Goal: Task Accomplishment & Management: Manage account settings

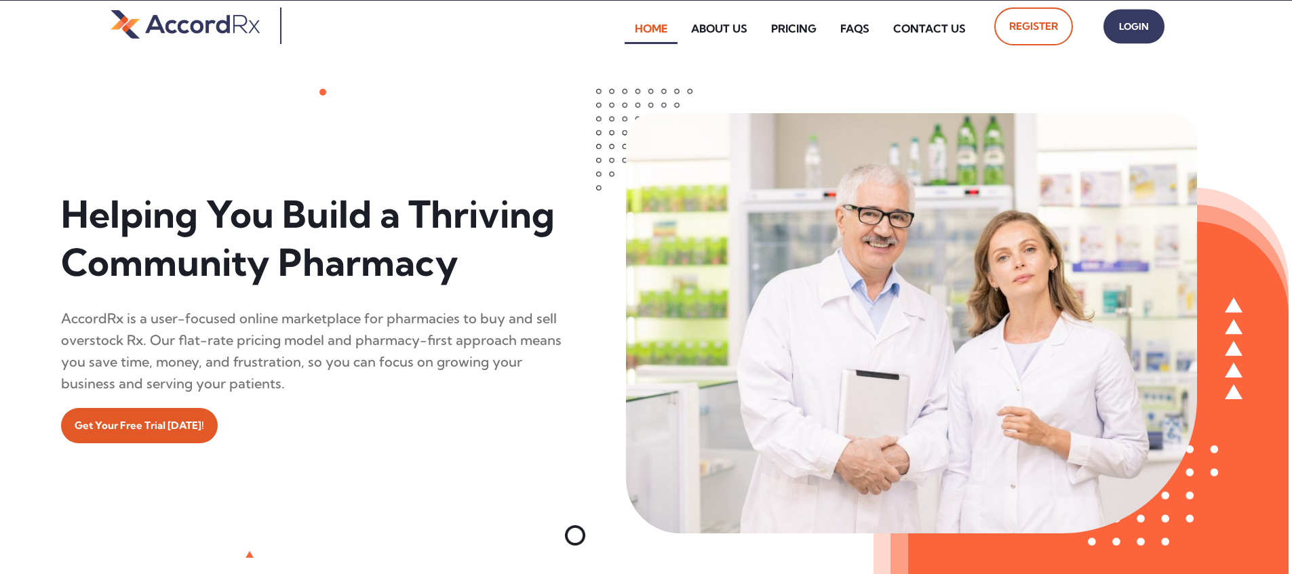
click at [619, 26] on span "Login" at bounding box center [1134, 27] width 34 height 20
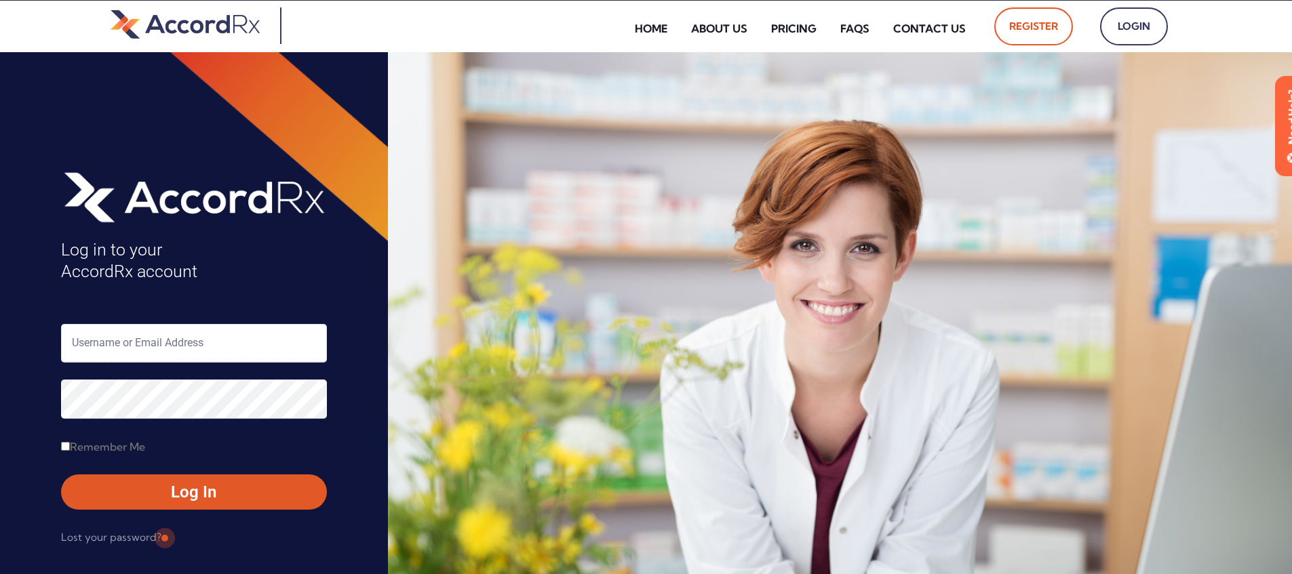
click at [132, 347] on input "text" at bounding box center [194, 343] width 266 height 39
type input "ARX-[PERSON_NAME]"
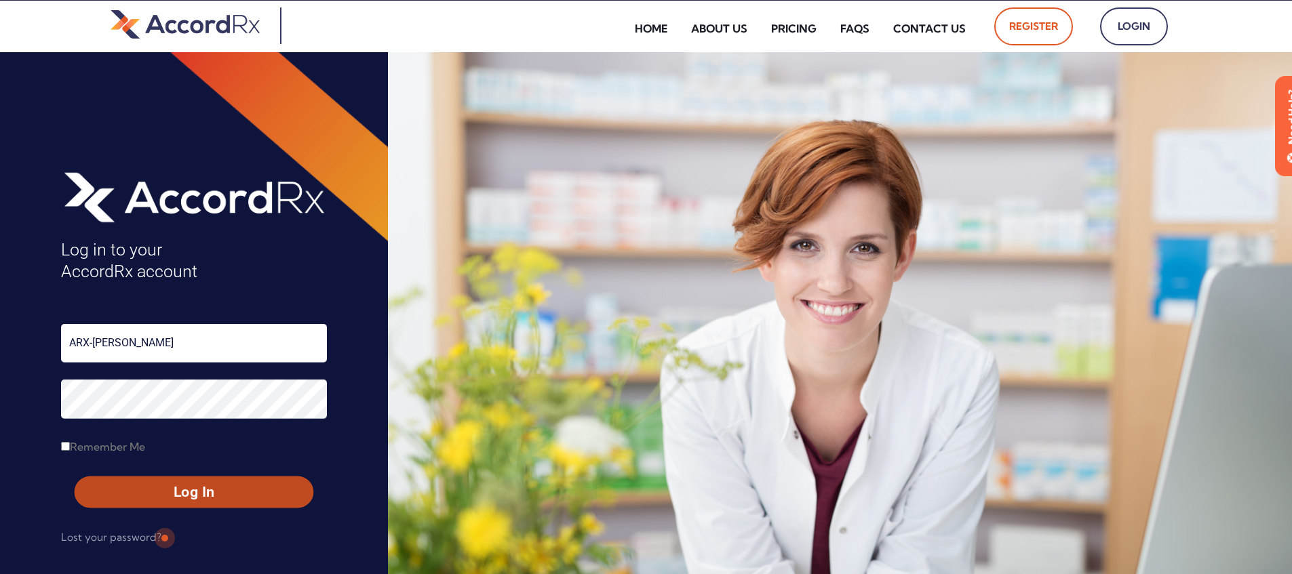
click at [163, 494] on span "Log In" at bounding box center [194, 493] width 214 height 20
